Goal: Task Accomplishment & Management: Use online tool/utility

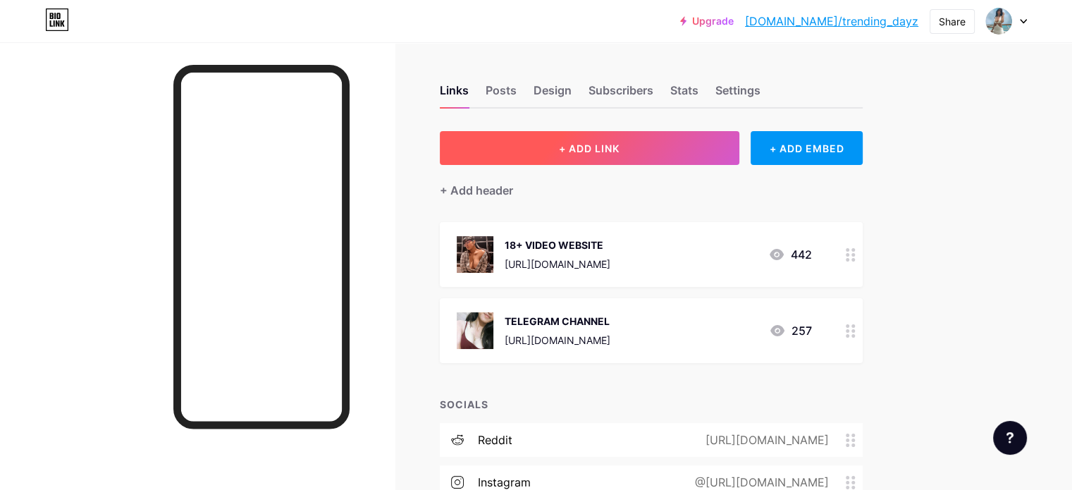
click at [619, 152] on span "+ ADD LINK" at bounding box center [589, 148] width 61 height 12
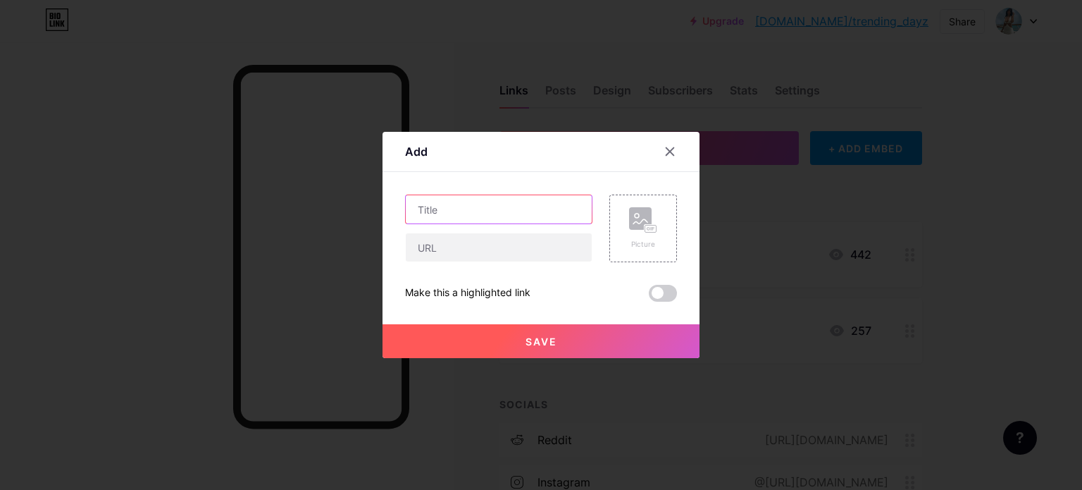
click at [478, 211] on input "text" at bounding box center [499, 209] width 186 height 28
type input "m"
type input "old collection website"
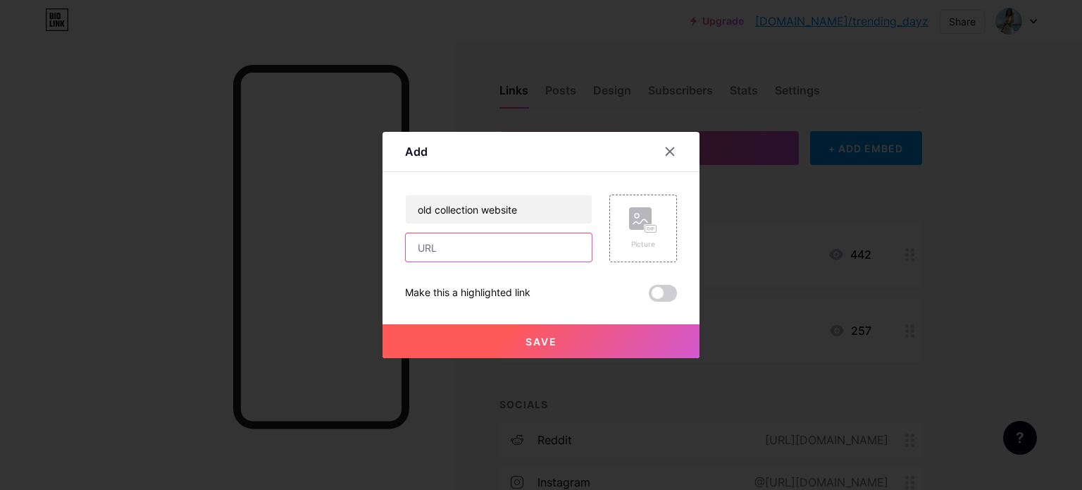
paste input "[URL][DOMAIN_NAME]"
type input "[URL][DOMAIN_NAME]"
click at [626, 225] on div "Picture" at bounding box center [643, 228] width 68 height 68
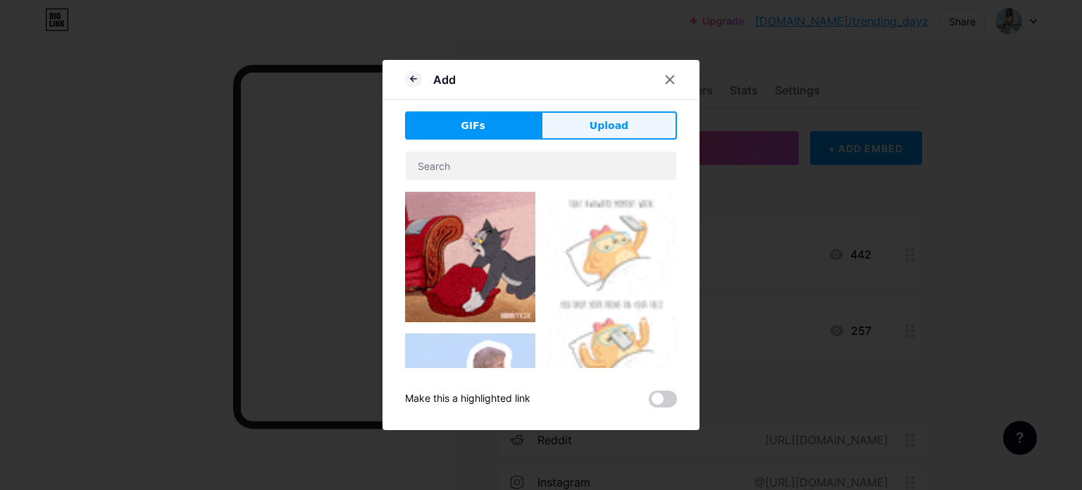
click at [630, 130] on button "Upload" at bounding box center [609, 125] width 136 height 28
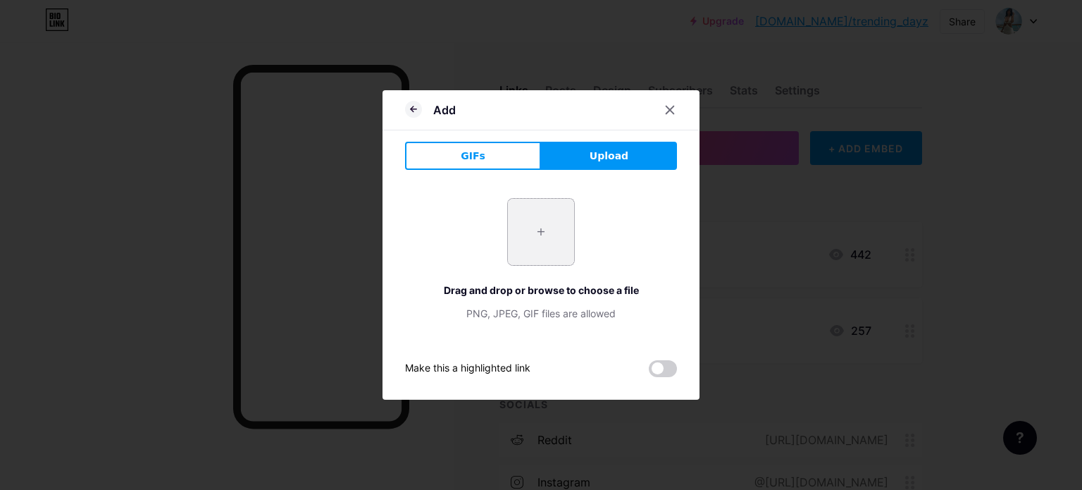
click at [538, 233] on input "file" at bounding box center [541, 232] width 66 height 66
type input "C:\fakepath\photo_4994871426095886351_y.jpg"
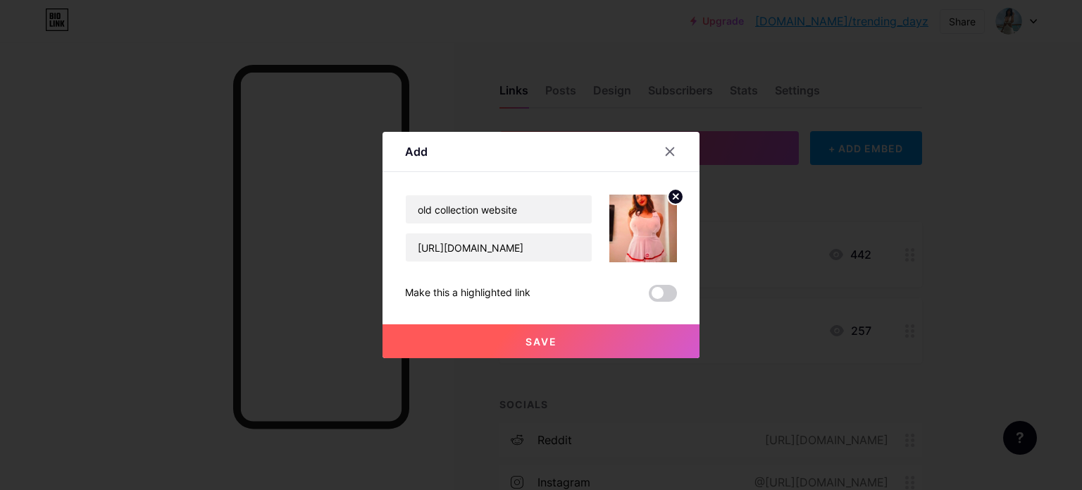
click at [582, 342] on button "Save" at bounding box center [541, 341] width 317 height 34
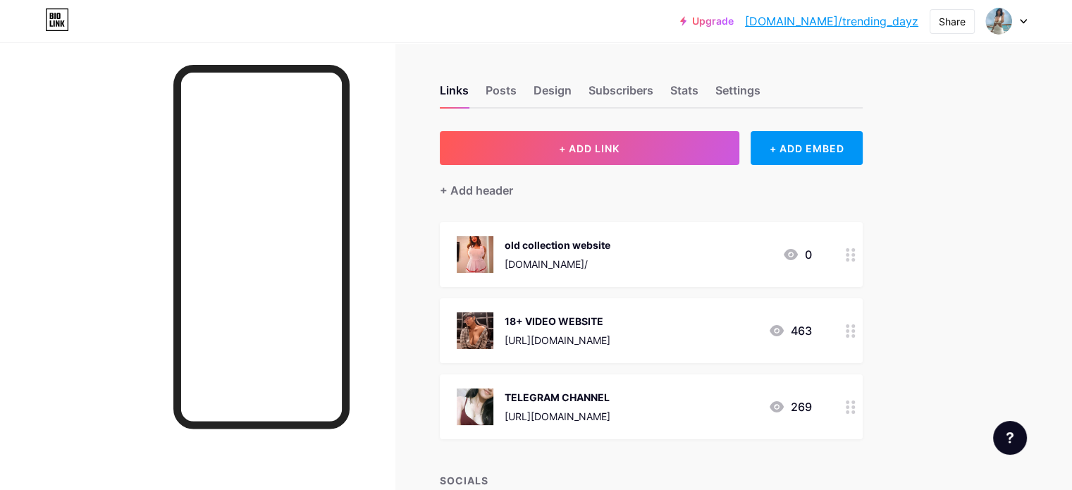
drag, startPoint x: 651, startPoint y: 259, endPoint x: 654, endPoint y: 354, distance: 95.9
click at [654, 354] on span "old collection website [DOMAIN_NAME]/ 0 18+ VIDEO WEBSITE [URL][DOMAIN_NAME] 46…" at bounding box center [651, 330] width 423 height 217
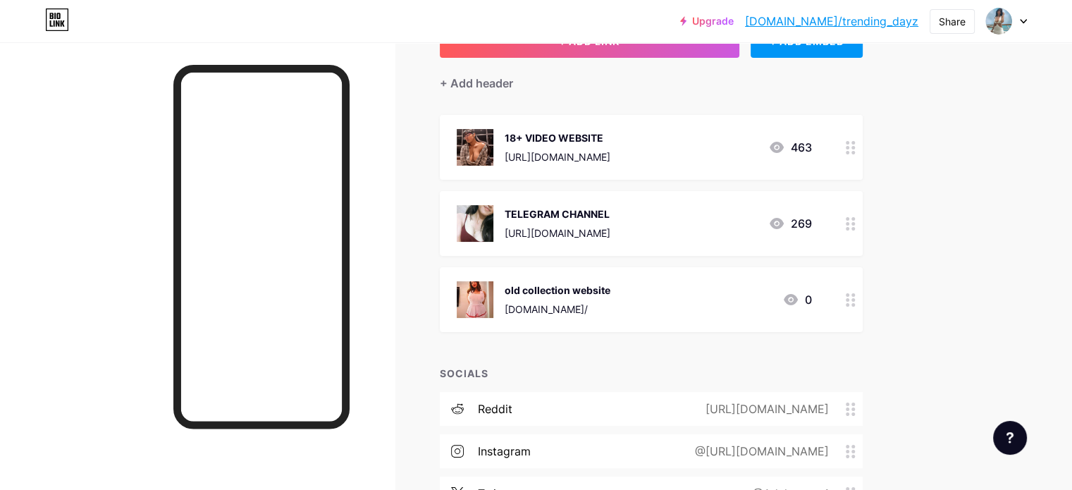
scroll to position [98, 0]
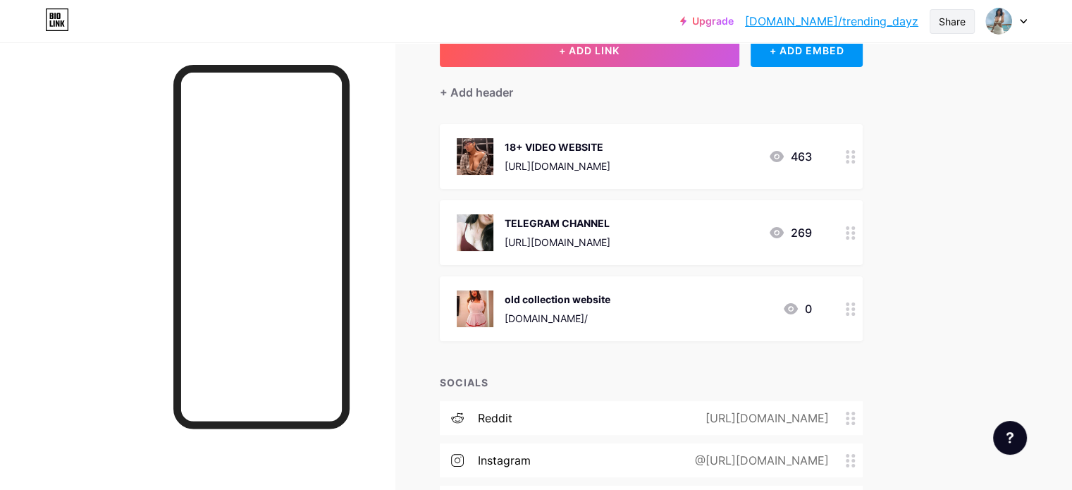
click at [946, 17] on div "Share" at bounding box center [951, 21] width 27 height 15
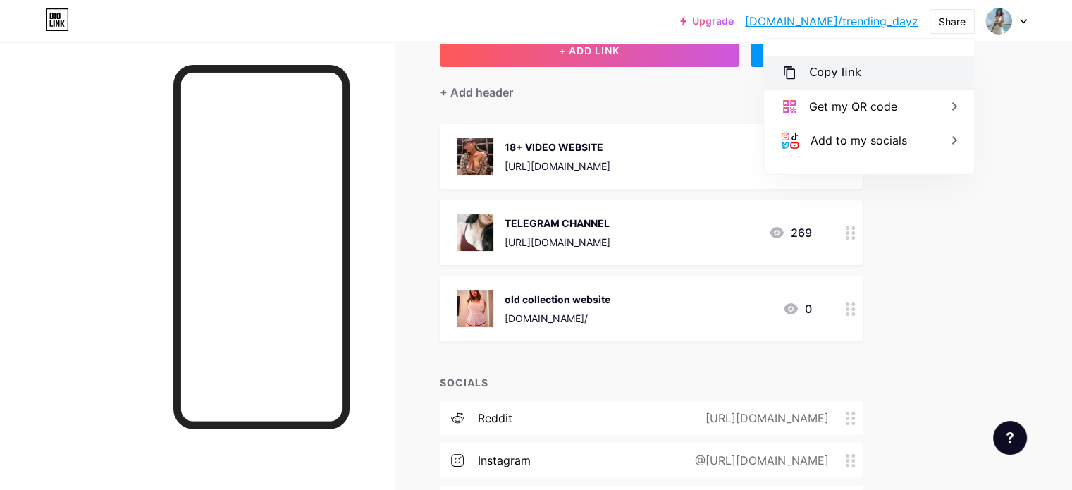
click at [910, 73] on div "Copy link" at bounding box center [869, 73] width 210 height 34
